Goal: Transaction & Acquisition: Download file/media

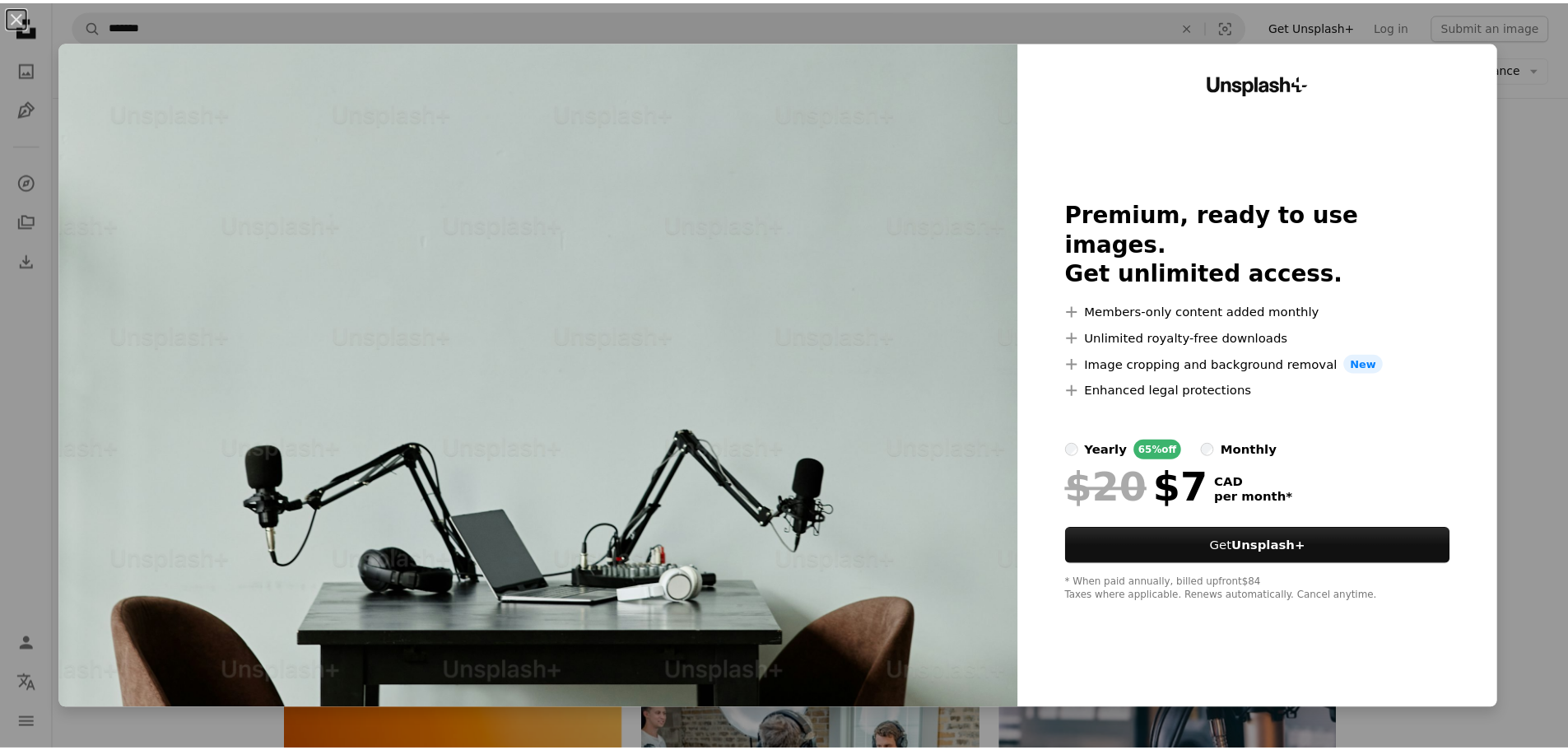
scroll to position [576, 0]
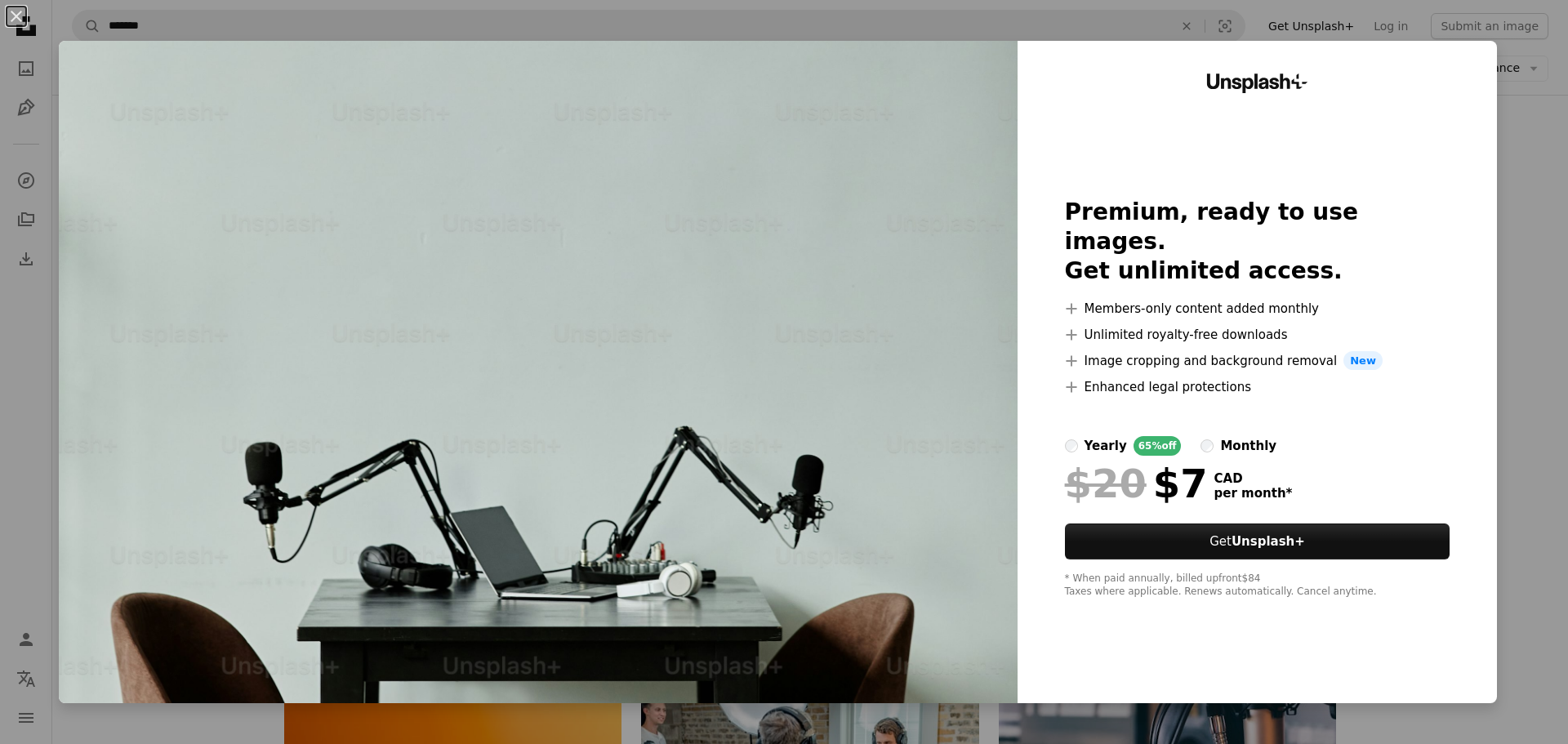
click at [1513, 88] on div "An X shape Unsplash+ Premium, ready to use images. Get unlimited access. A plus…" at bounding box center [784, 372] width 1568 height 744
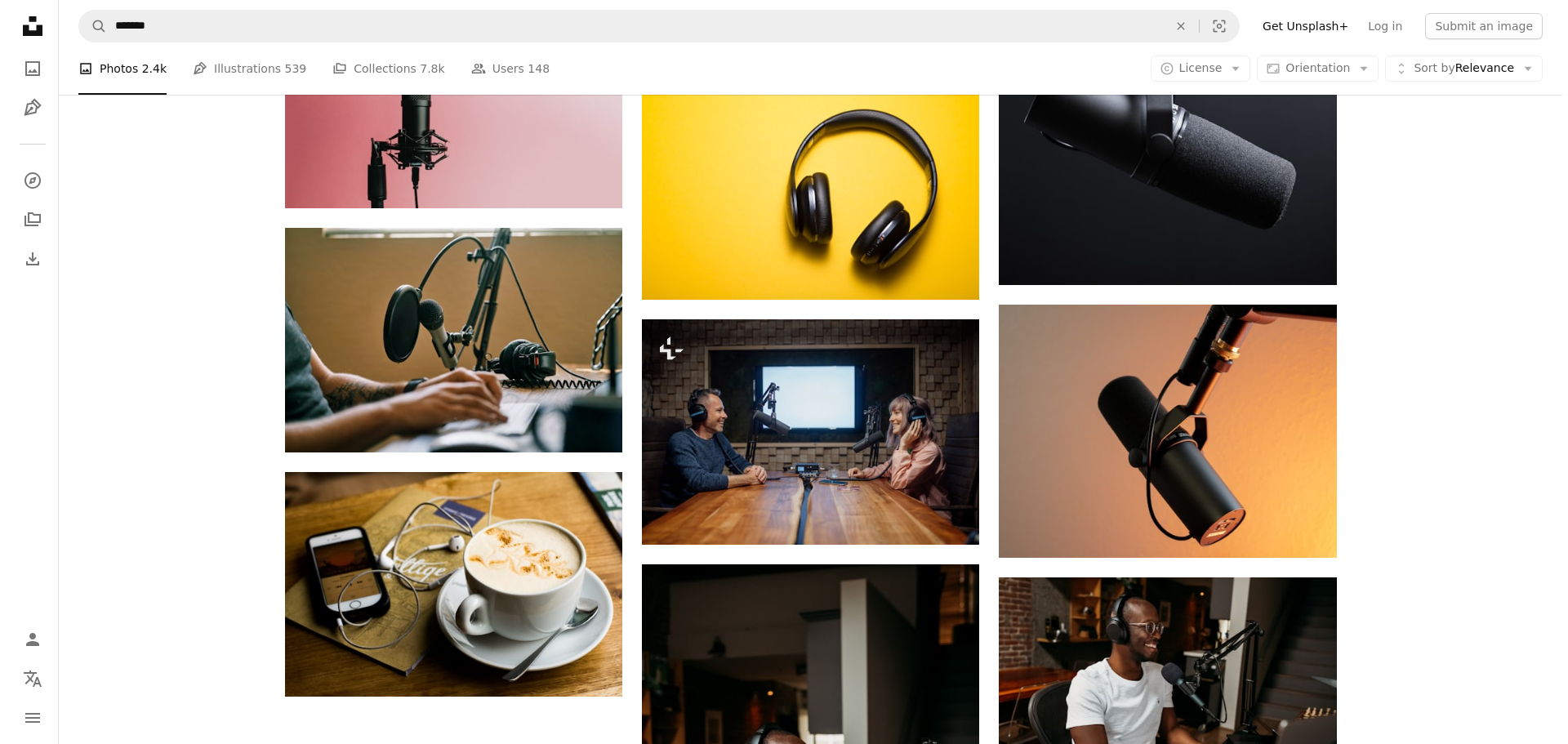
scroll to position [1633, 0]
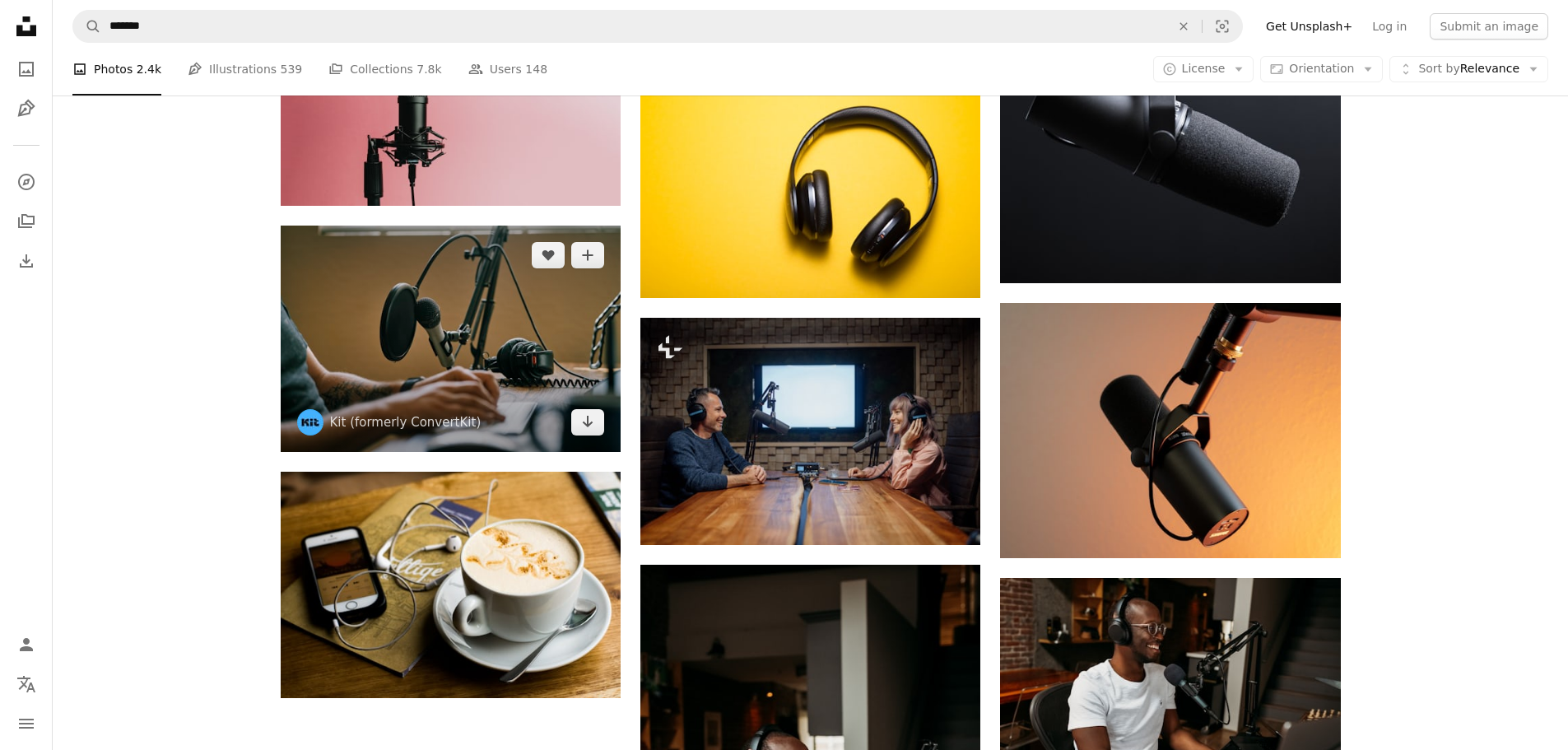
click at [540, 395] on img at bounding box center [451, 338] width 340 height 226
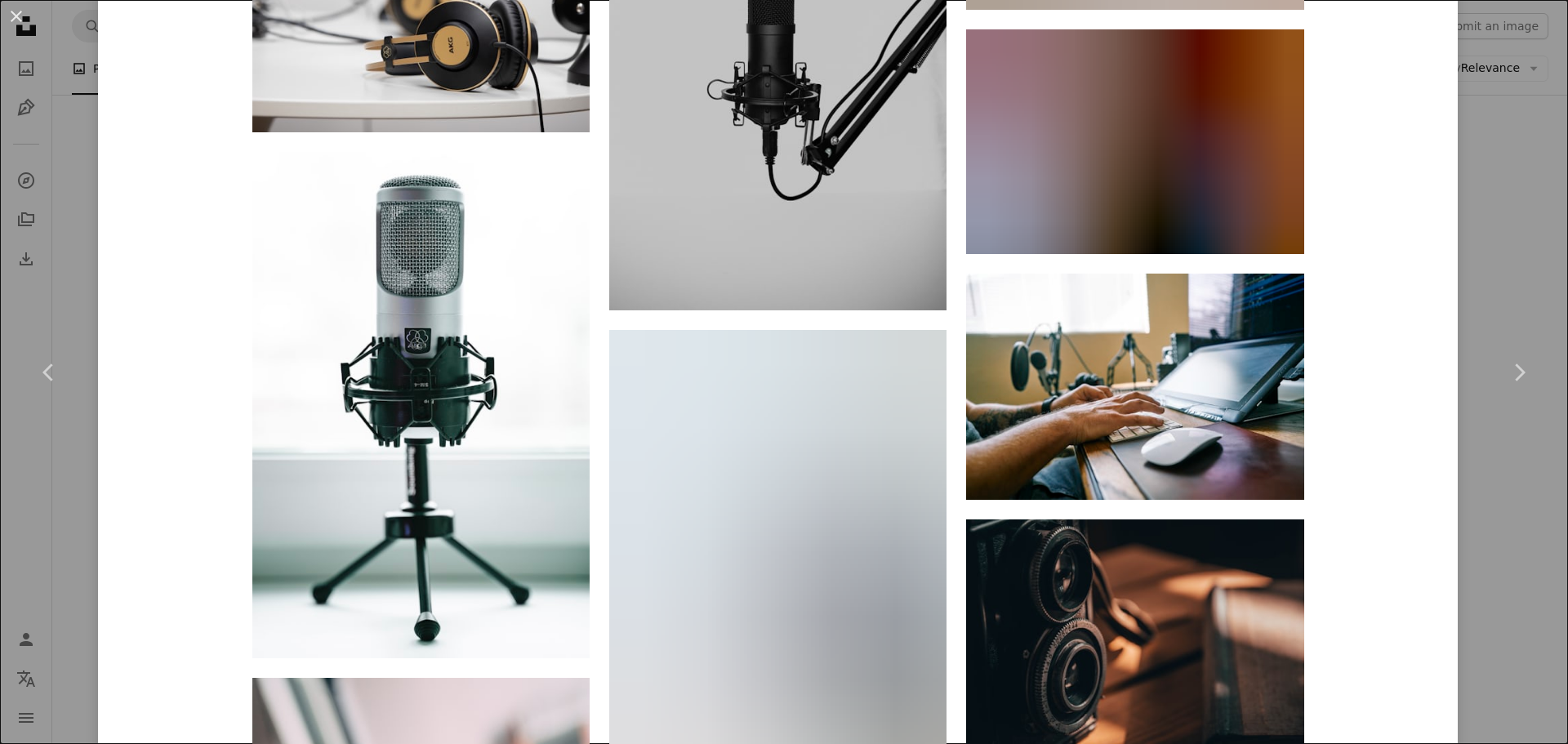
scroll to position [12785, 0]
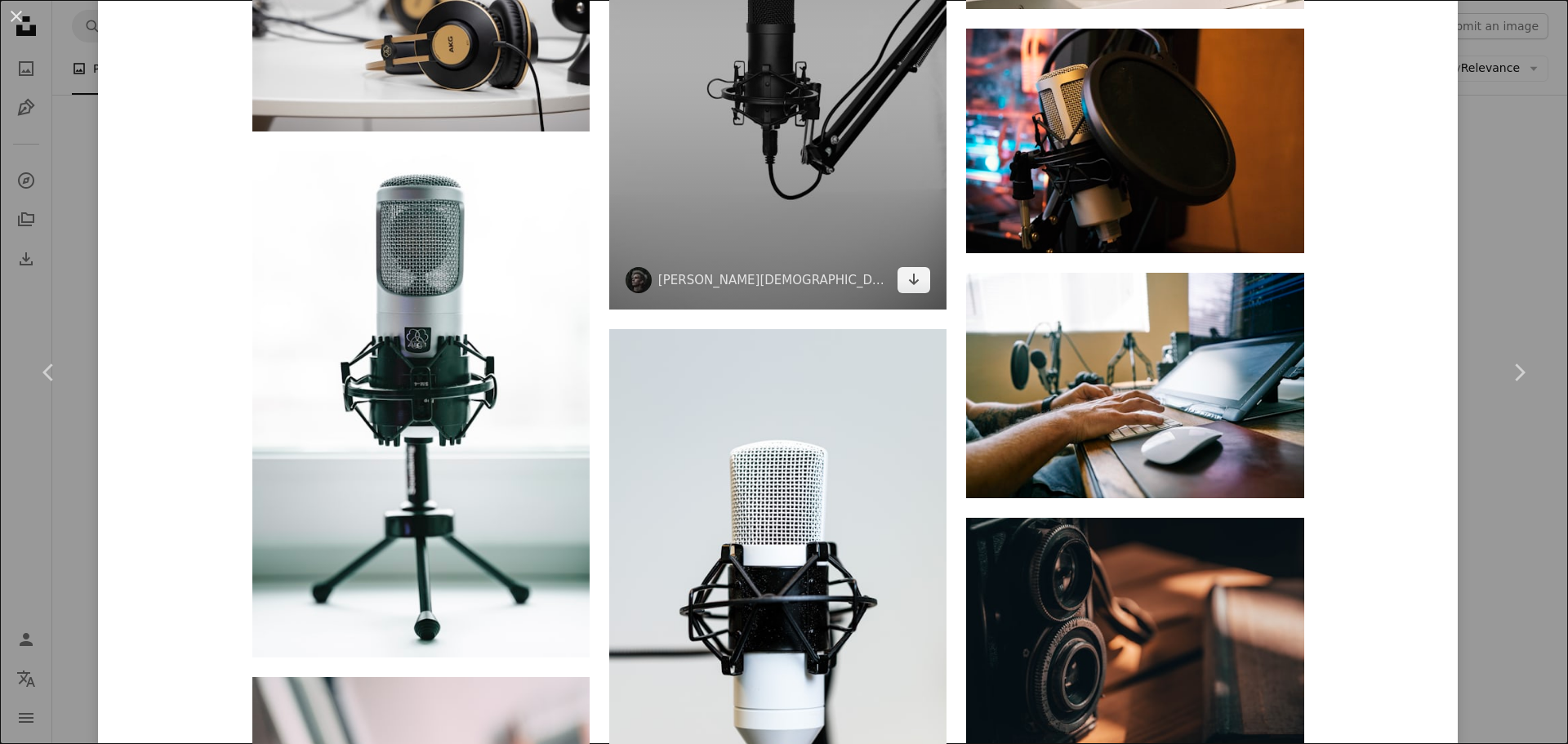
click at [849, 84] on img at bounding box center [778, 56] width 337 height 506
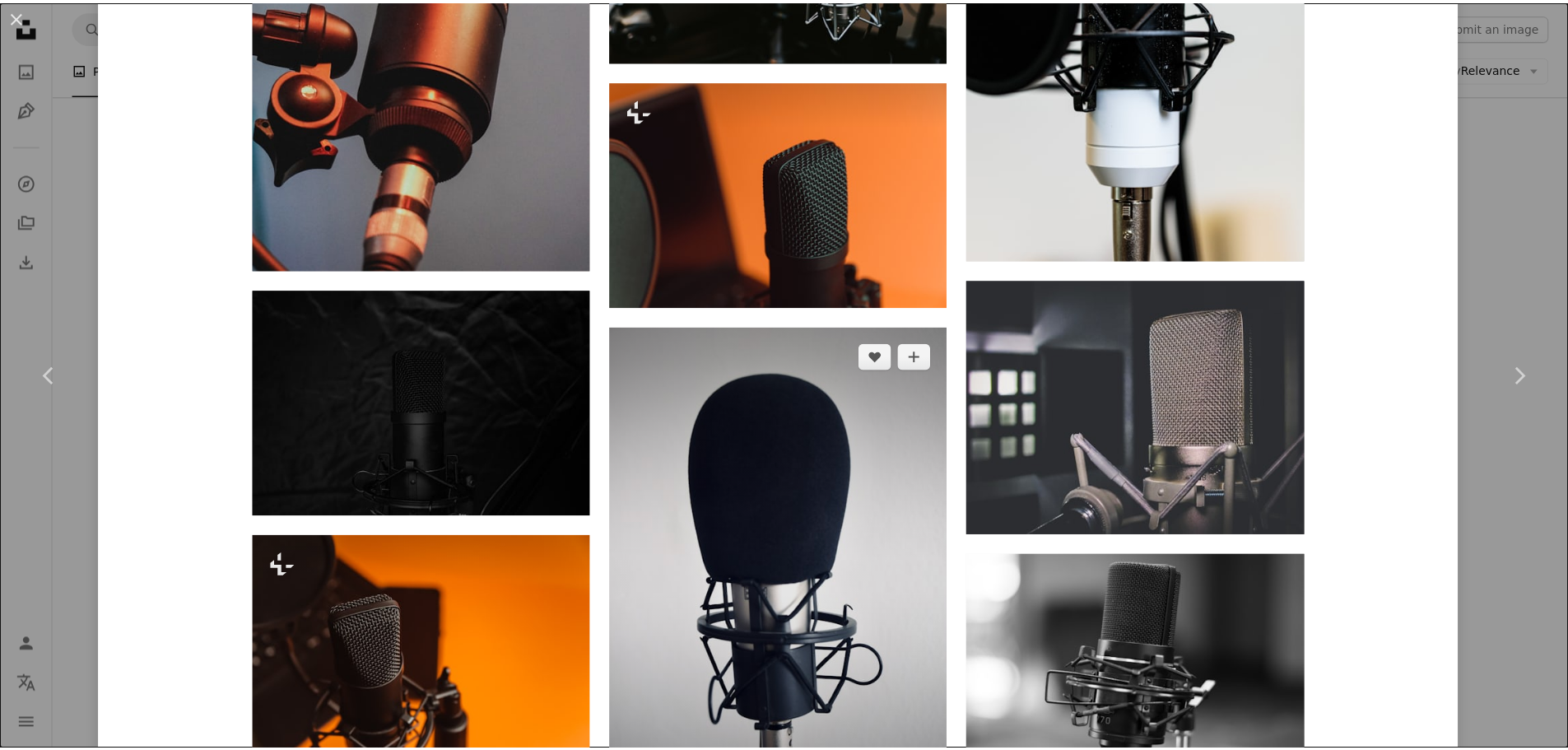
scroll to position [2963, 0]
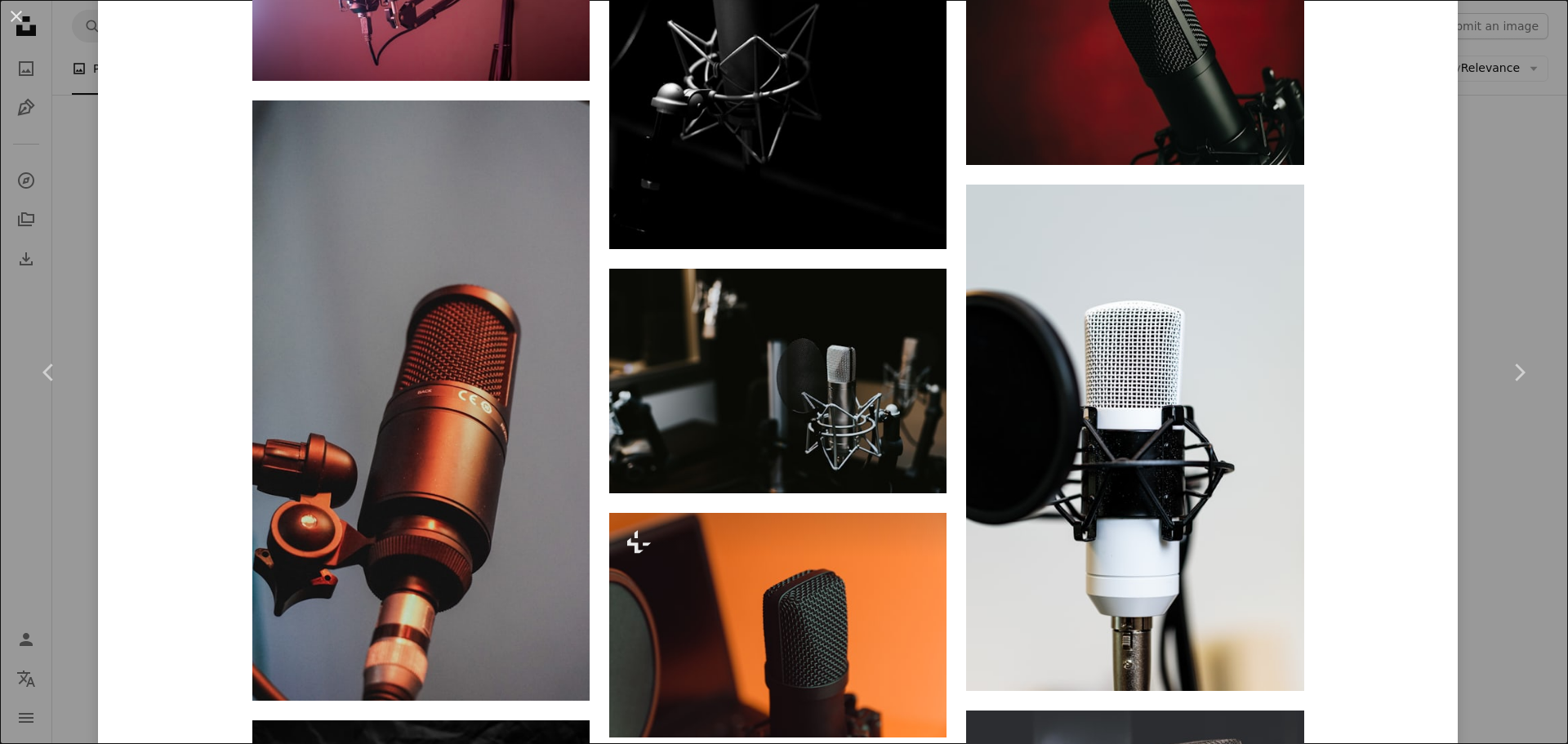
click at [1495, 189] on div "An X shape Chevron left Chevron right [PERSON_NAME] klim11 A heart A plus sign …" at bounding box center [784, 372] width 1568 height 744
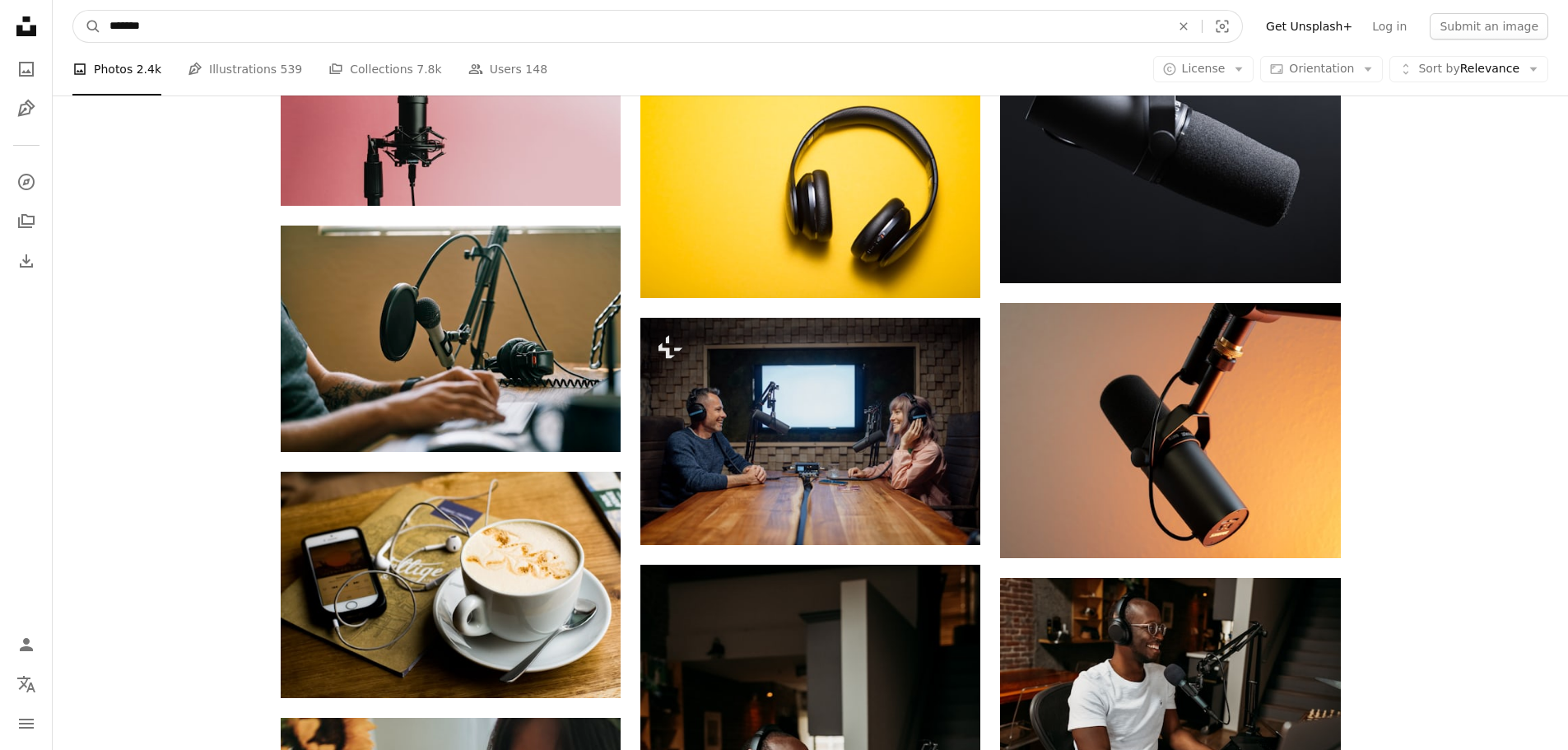
click at [412, 30] on input "*******" at bounding box center [633, 26] width 1065 height 31
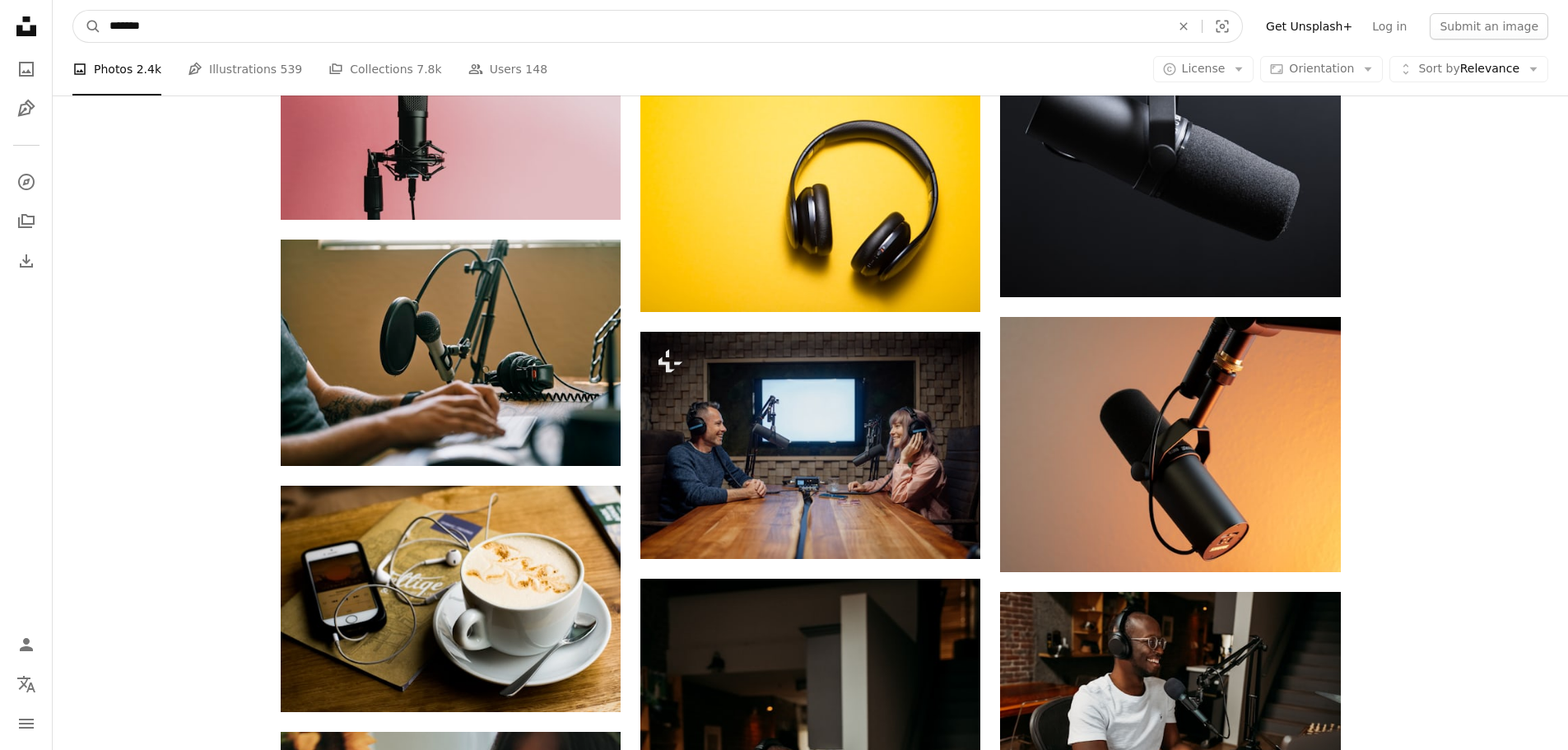
drag, startPoint x: 164, startPoint y: 27, endPoint x: 127, endPoint y: 14, distance: 39.2
click at [127, 14] on input "*******" at bounding box center [633, 26] width 1065 height 31
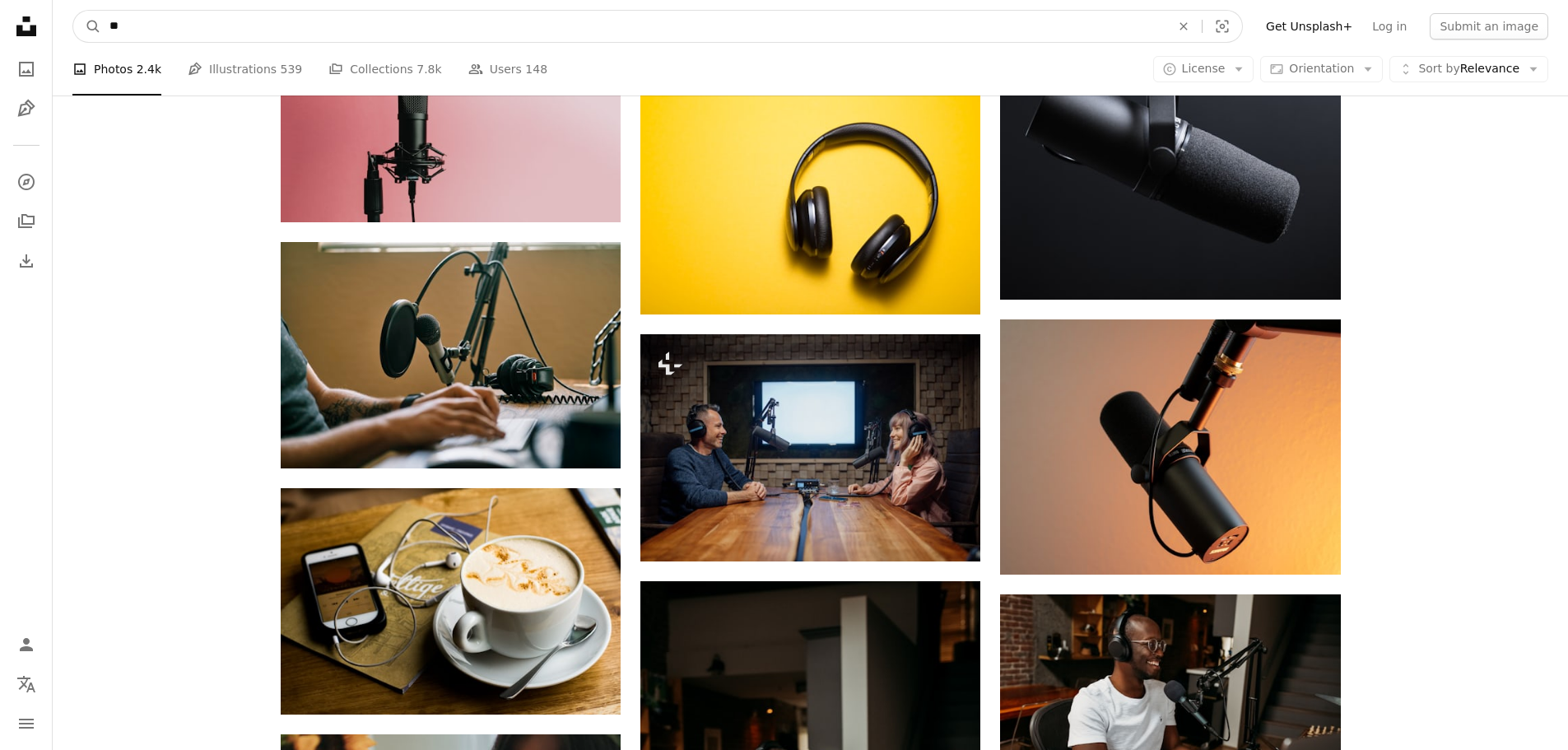
type input "*"
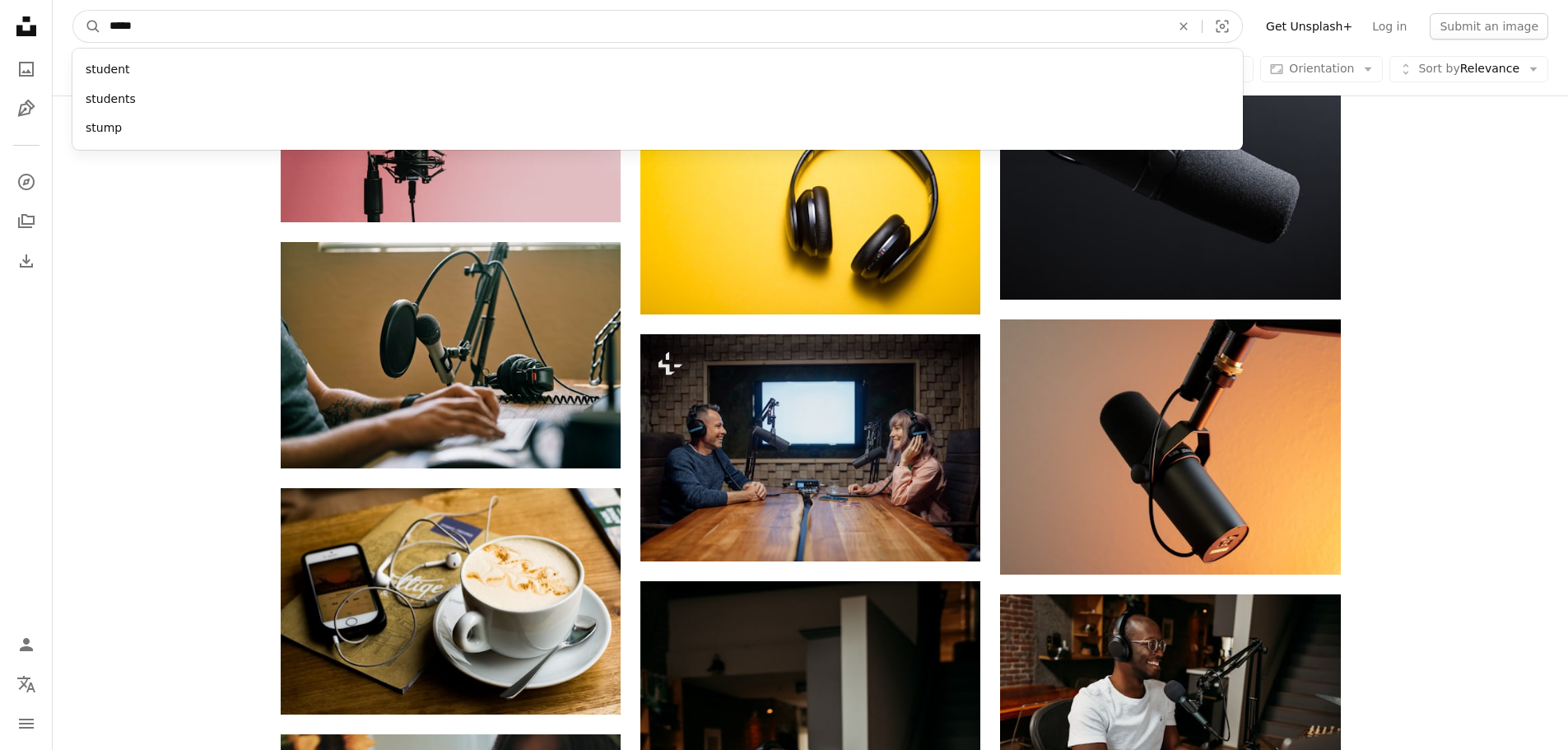
type input "******"
click button "A magnifying glass" at bounding box center [87, 26] width 28 height 31
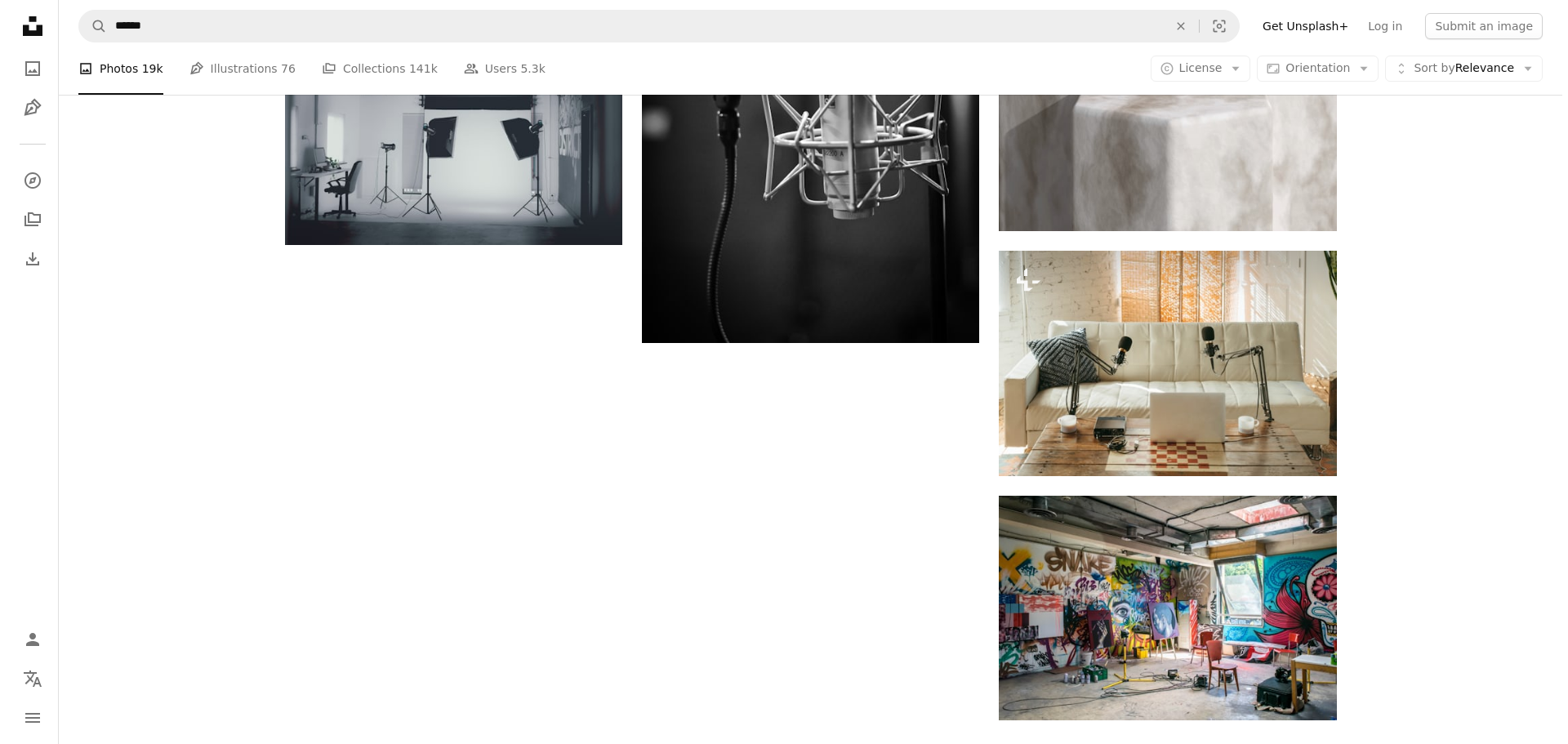
scroll to position [2449, 0]
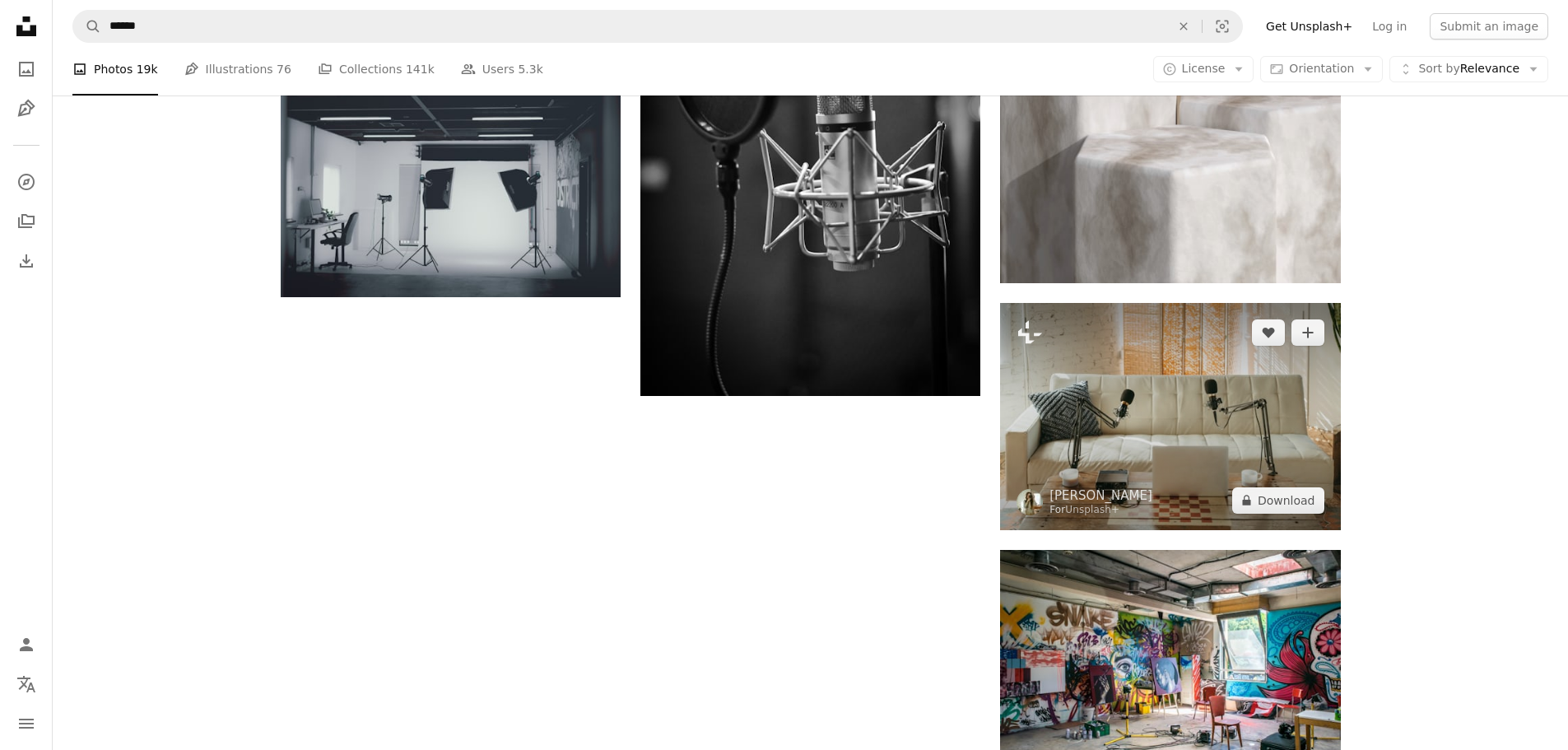
click at [1280, 412] on img at bounding box center [1170, 417] width 340 height 227
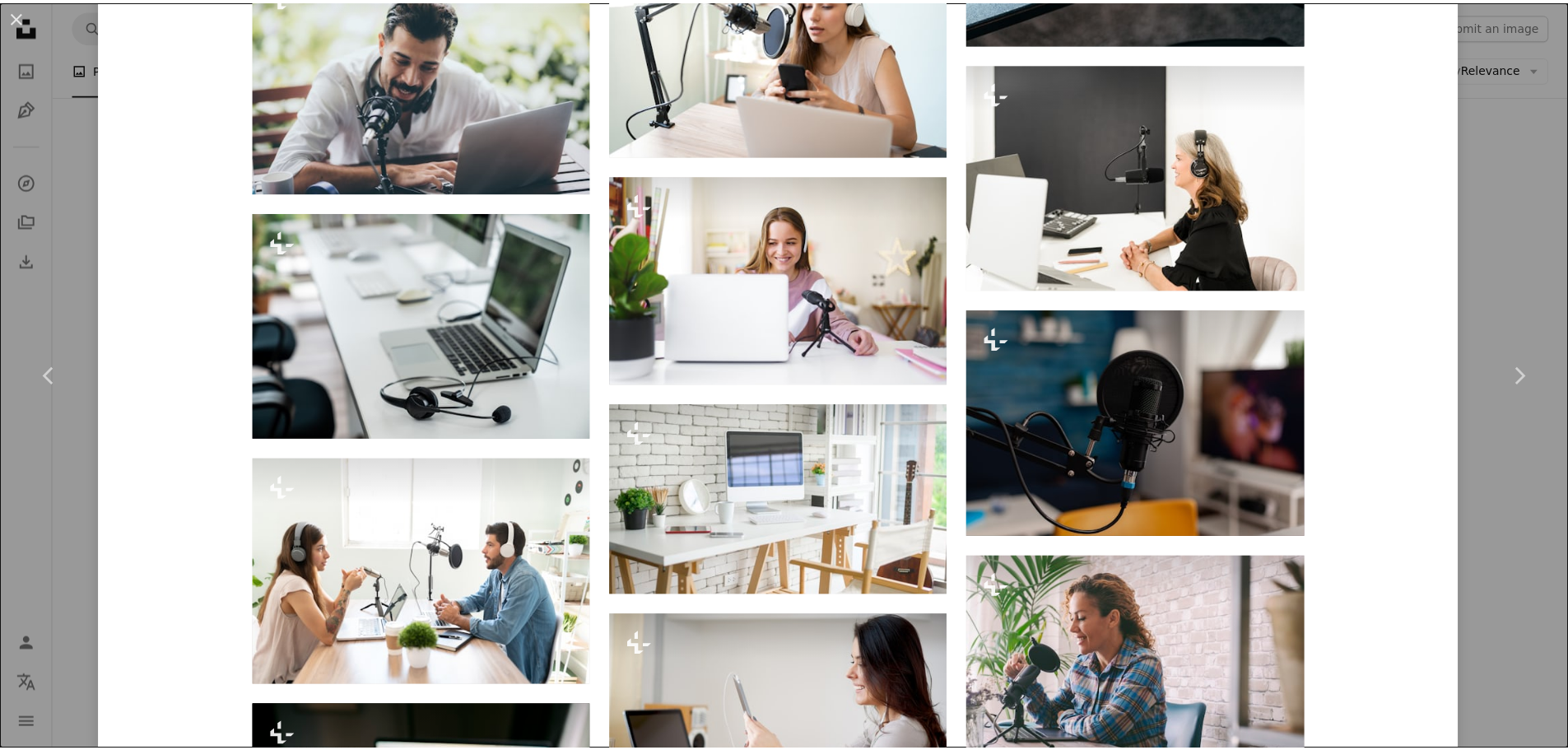
scroll to position [3951, 0]
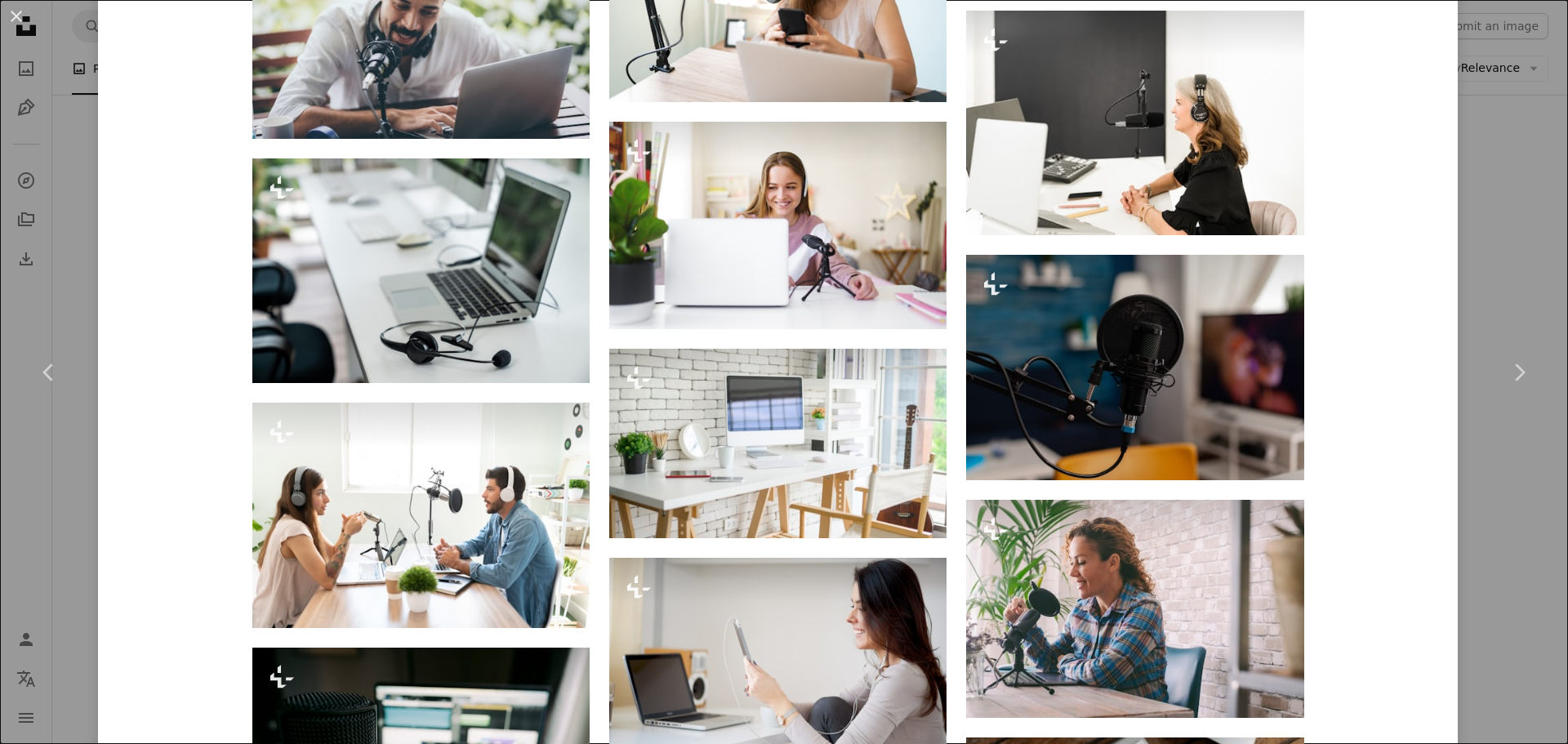
click at [1503, 228] on div "An X shape Chevron left Chevron right [PERSON_NAME] For Unsplash+ A heart A plu…" at bounding box center [784, 372] width 1568 height 744
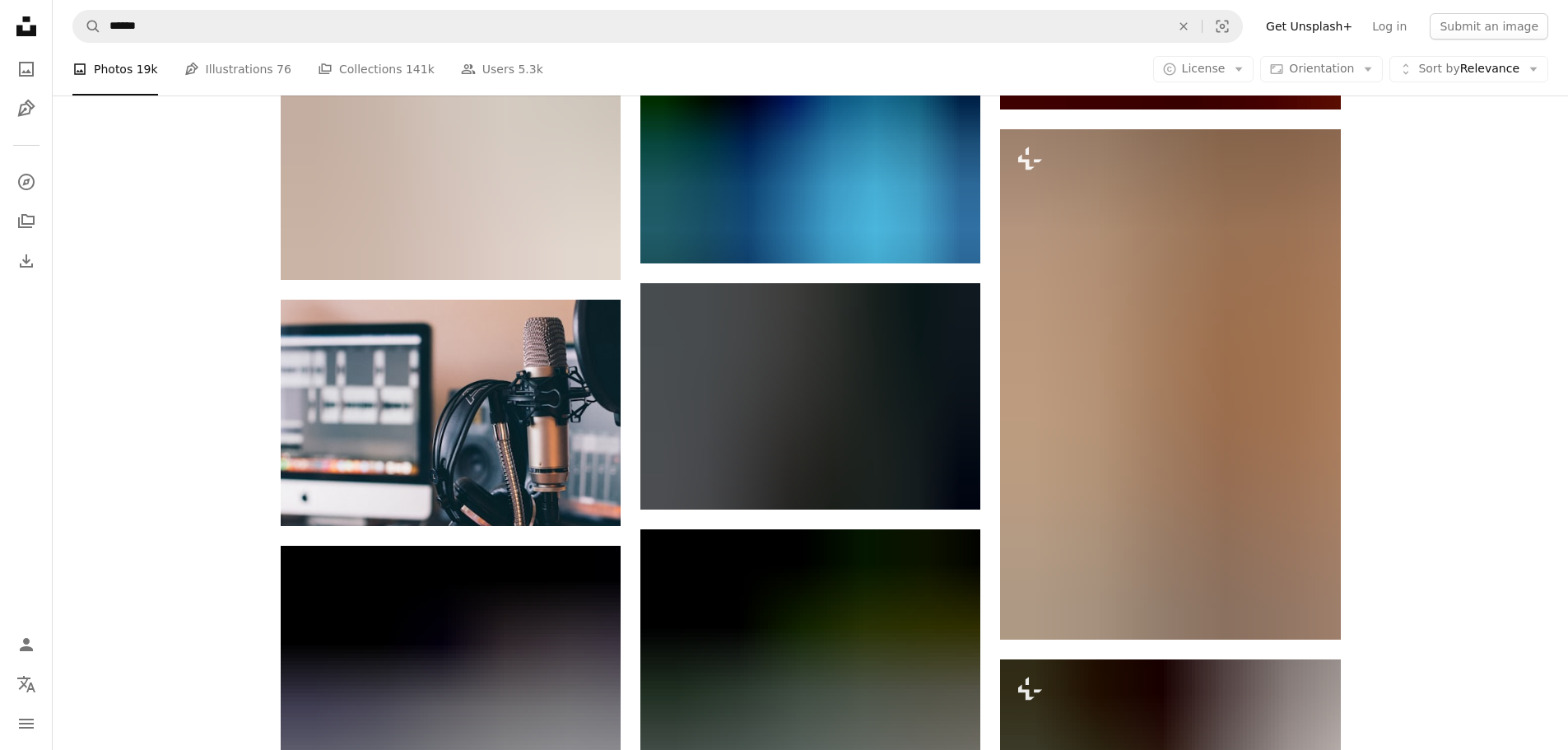
scroll to position [4363, 0]
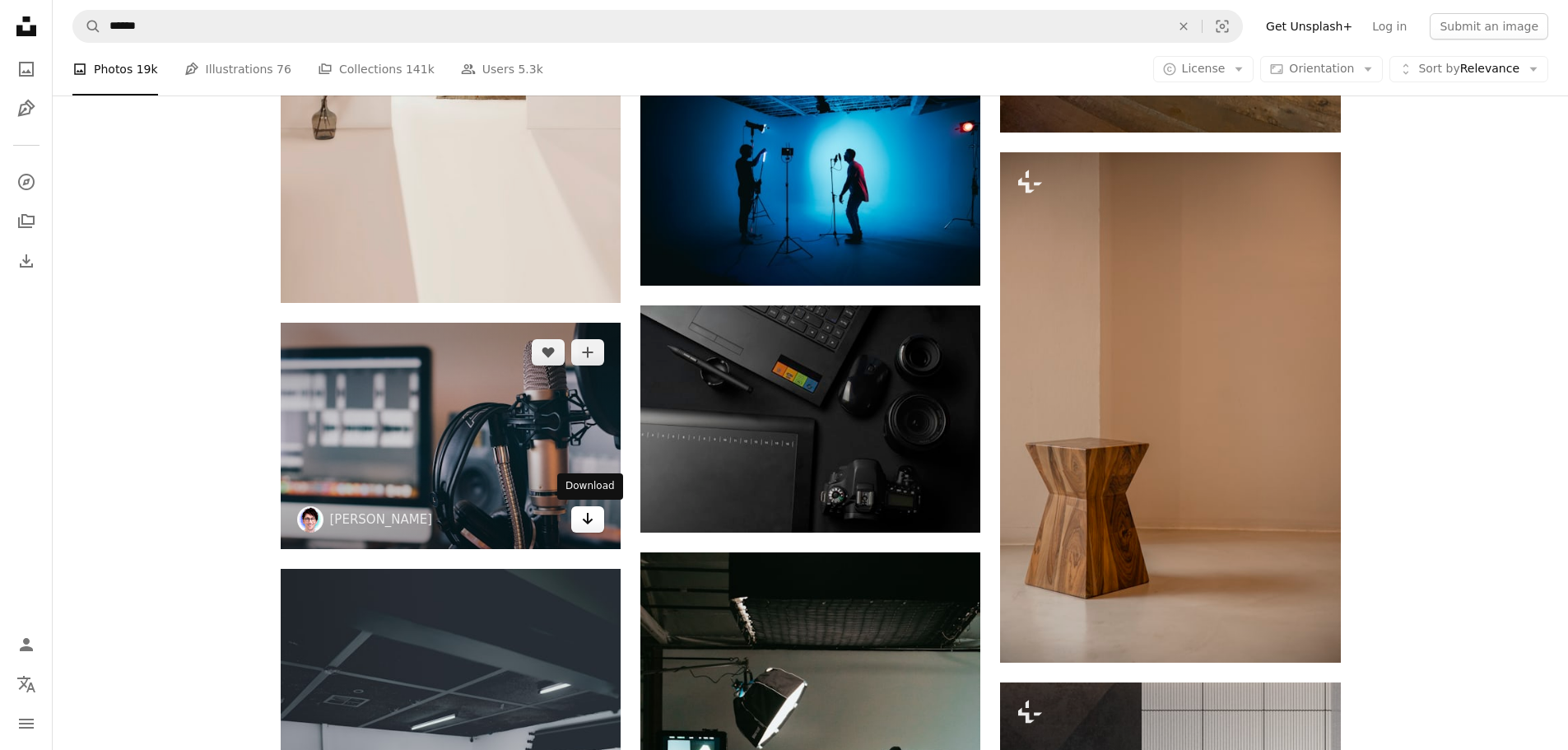
click at [577, 518] on link "Arrow pointing down" at bounding box center [588, 519] width 33 height 27
